Goal: Task Accomplishment & Management: Use online tool/utility

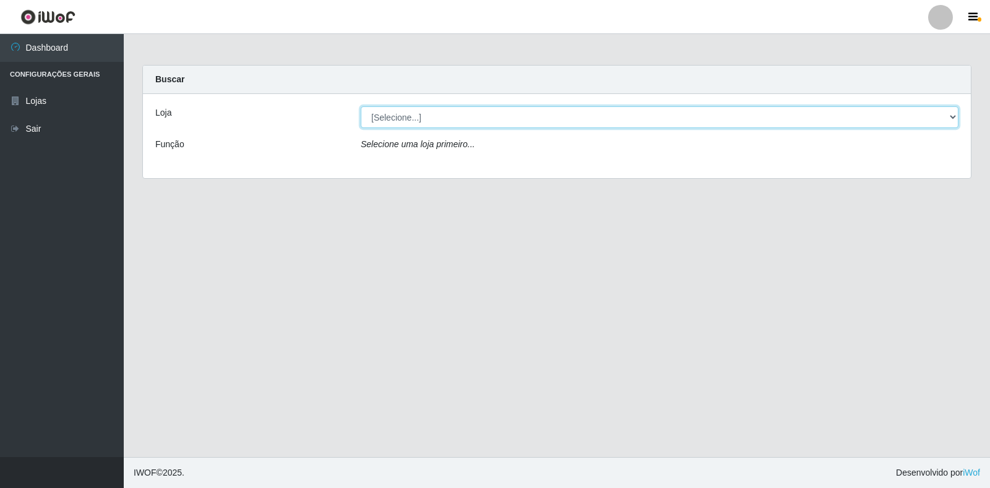
click at [451, 118] on select "[Selecione...] Atacado Vem - Loja 30 Laranjeiras Velha" at bounding box center [659, 117] width 597 height 22
select select "495"
click at [361, 106] on select "[Selecione...] Atacado Vem - Loja 30 Laranjeiras Velha" at bounding box center [659, 117] width 597 height 22
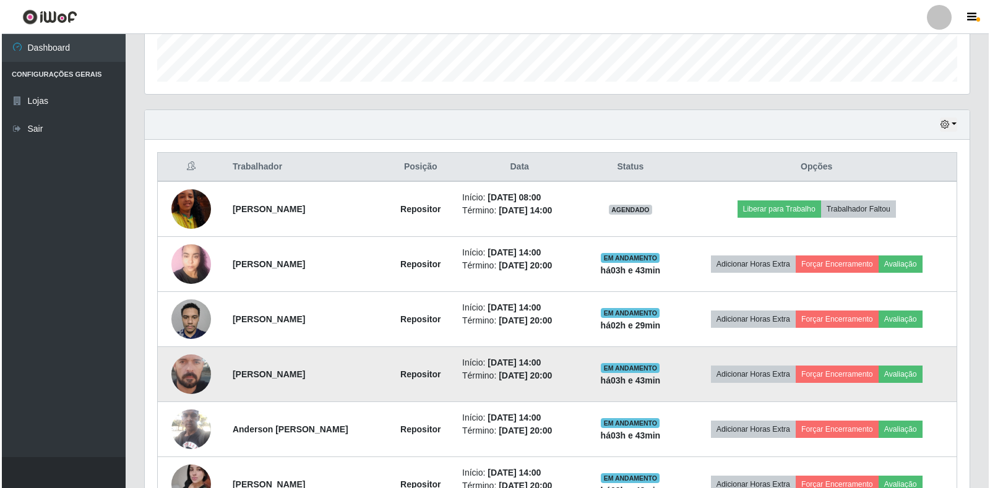
scroll to position [443, 0]
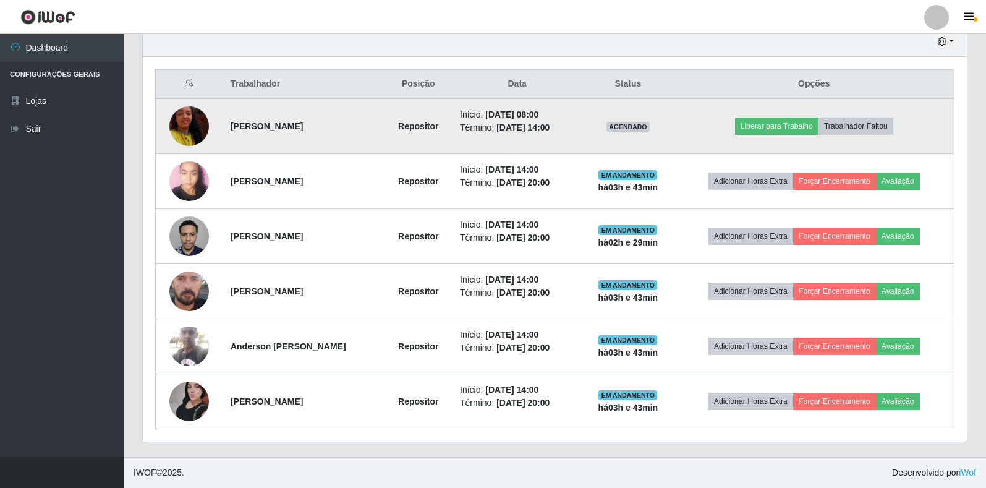
click at [189, 123] on img at bounding box center [189, 126] width 40 height 71
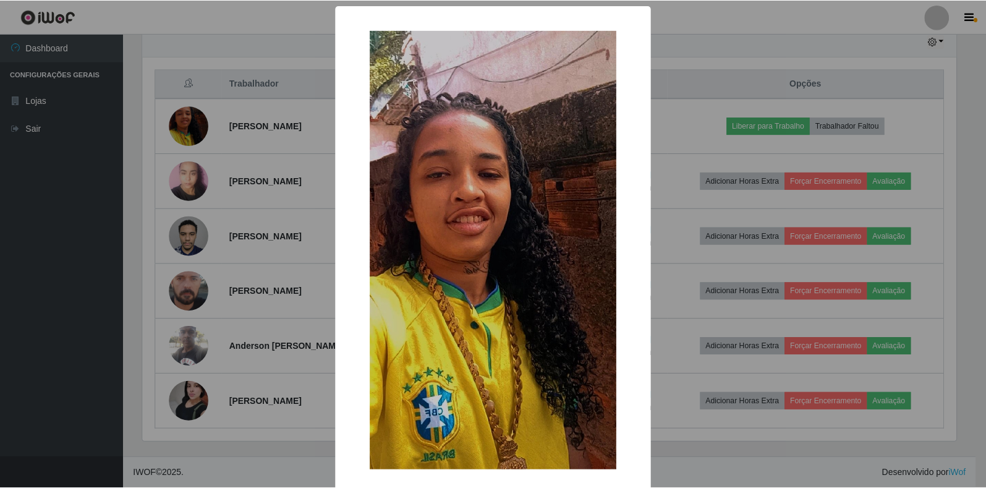
scroll to position [257, 817]
click at [320, 235] on div "× OK Cancel" at bounding box center [495, 244] width 990 height 488
click at [264, 220] on div "× OK Cancel" at bounding box center [495, 244] width 990 height 488
click at [729, 46] on div "× OK Cancel" at bounding box center [495, 244] width 990 height 488
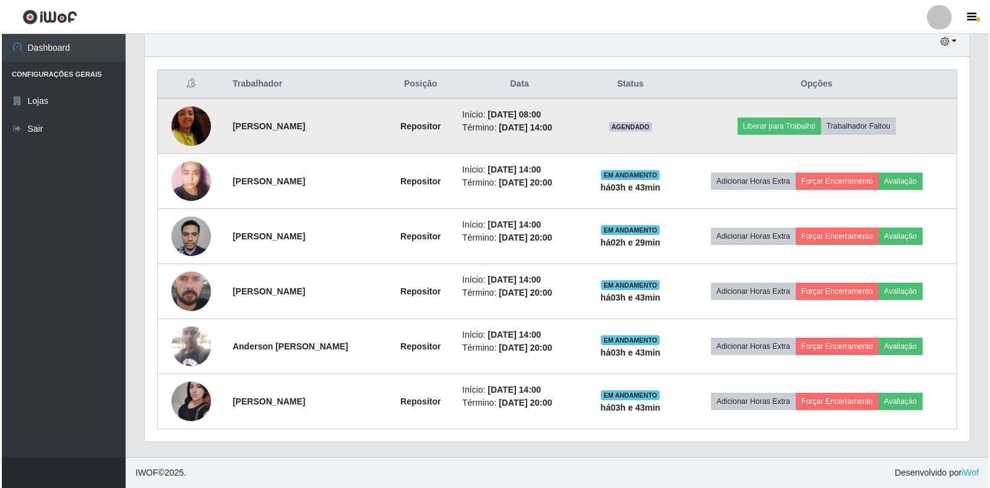
scroll to position [257, 824]
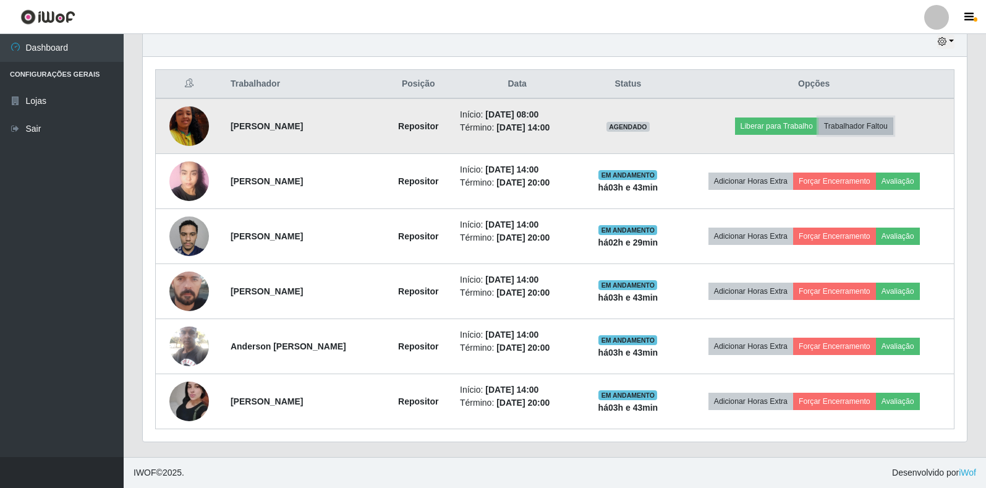
click at [853, 124] on button "Trabalhador Faltou" at bounding box center [856, 126] width 75 height 17
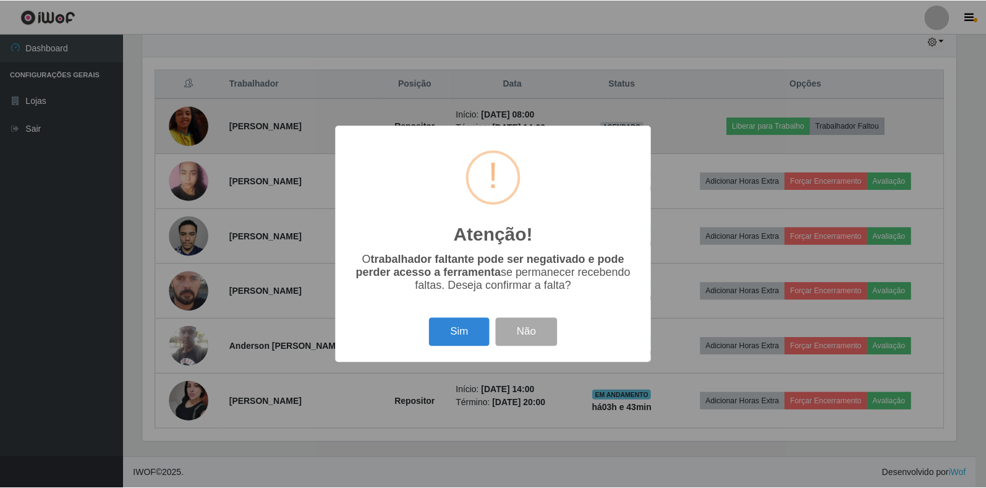
scroll to position [257, 817]
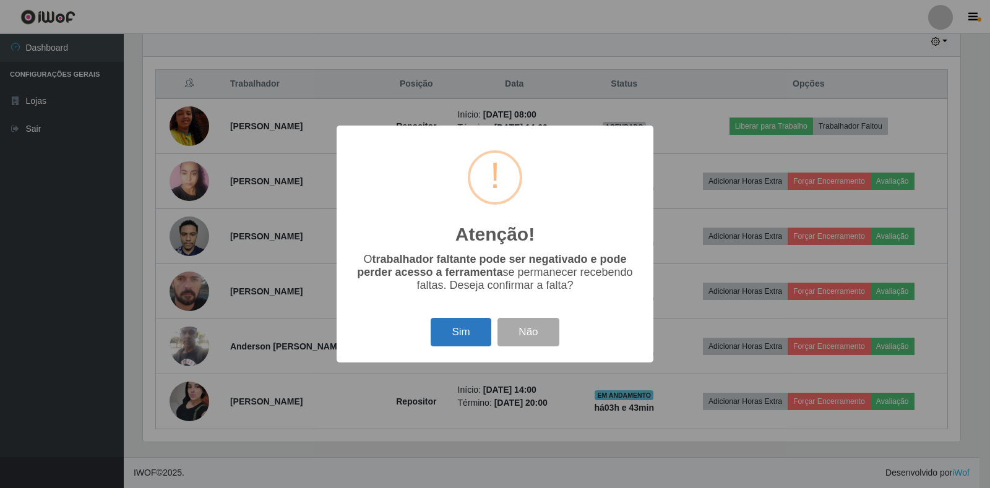
click at [451, 332] on button "Sim" at bounding box center [460, 332] width 60 height 29
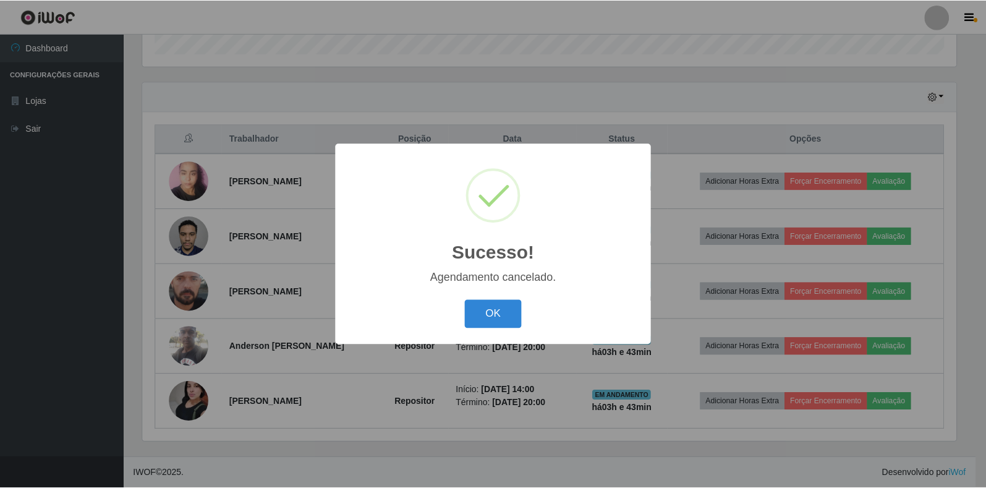
scroll to position [388, 0]
click at [466, 300] on button "OK" at bounding box center [495, 314] width 58 height 29
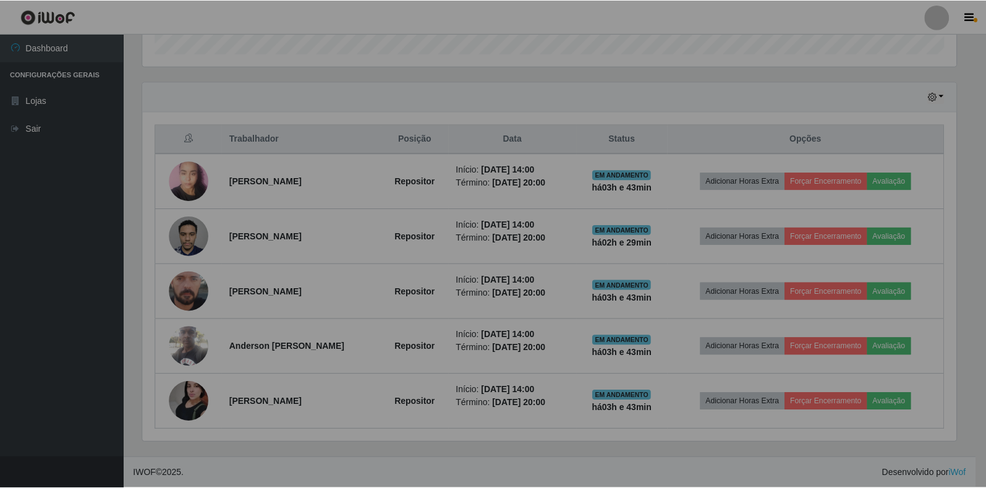
scroll to position [257, 824]
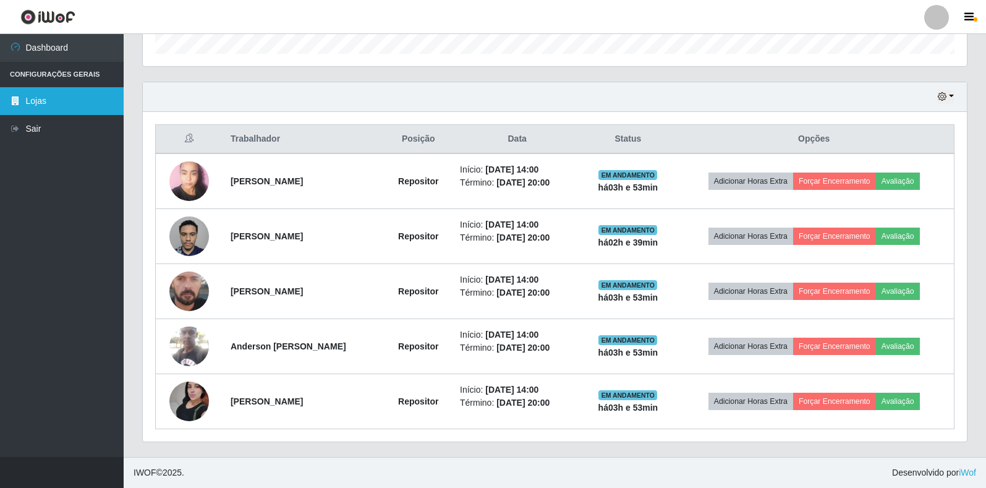
click at [49, 94] on link "Lojas" at bounding box center [62, 101] width 124 height 28
